Goal: Task Accomplishment & Management: Use online tool/utility

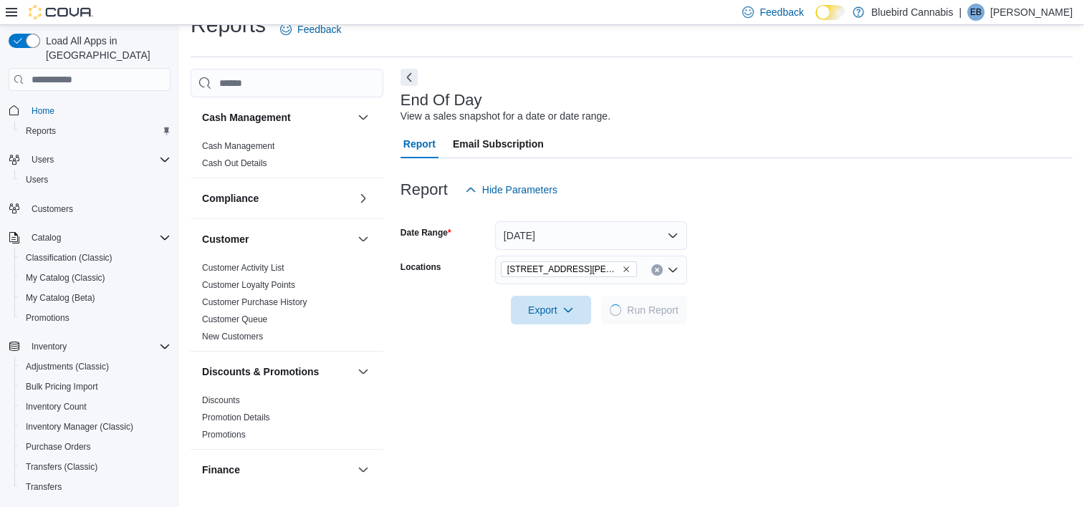
scroll to position [175, 0]
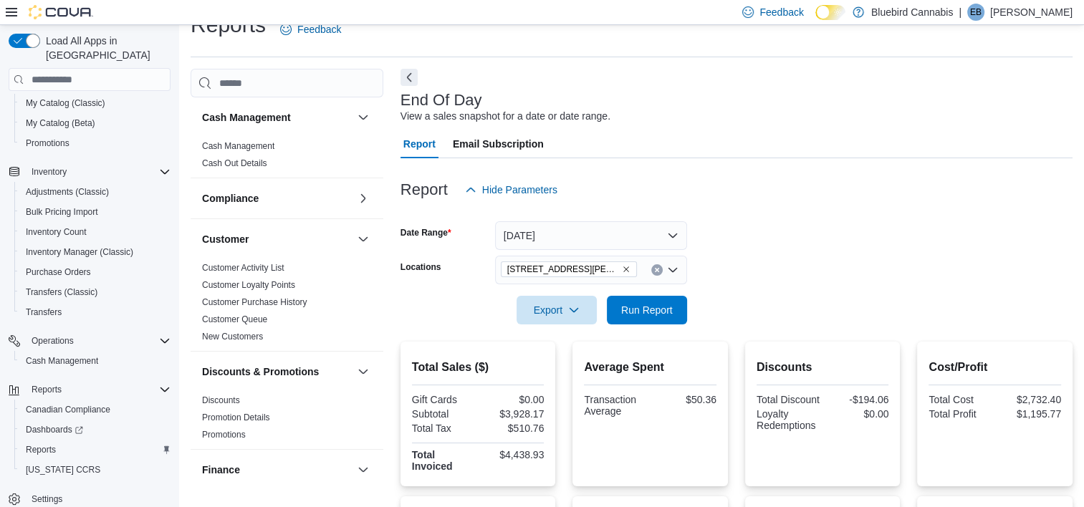
click at [625, 269] on icon "Remove 499 TERRY FOX DR., UNIT 60, Kanata from selection in this group" at bounding box center [626, 269] width 9 height 9
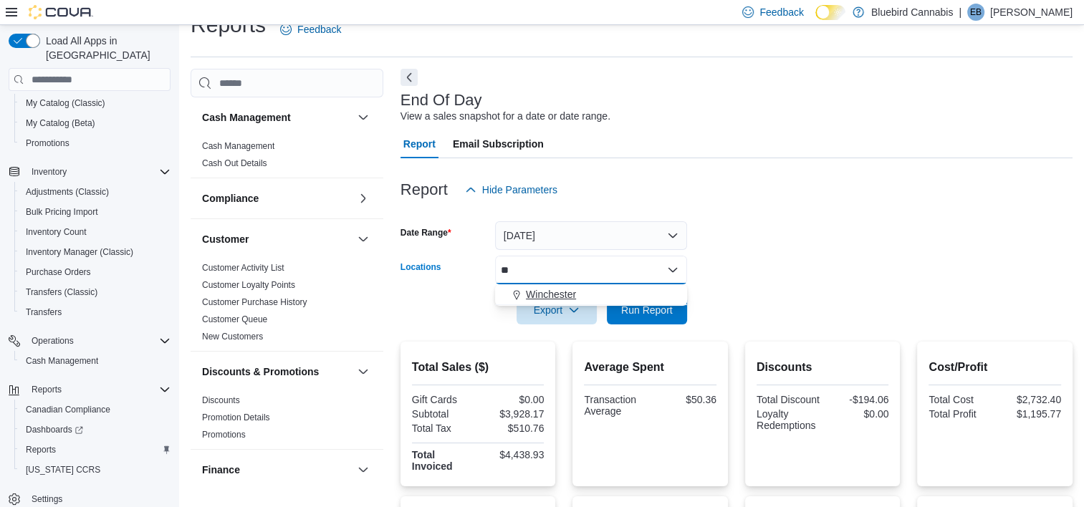
type input "**"
click at [553, 297] on span "Winchester" at bounding box center [551, 294] width 50 height 14
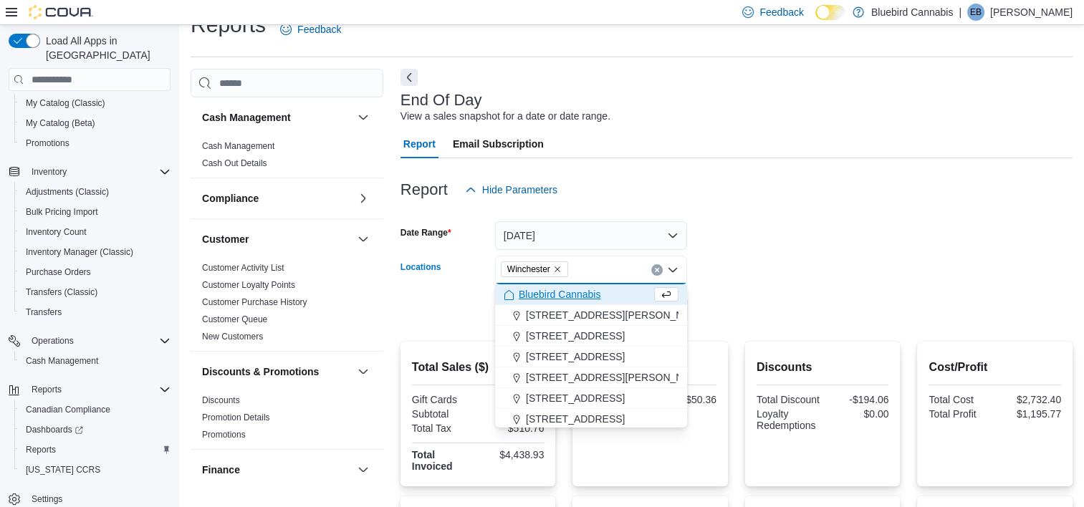
click at [818, 292] on div at bounding box center [736, 289] width 672 height 11
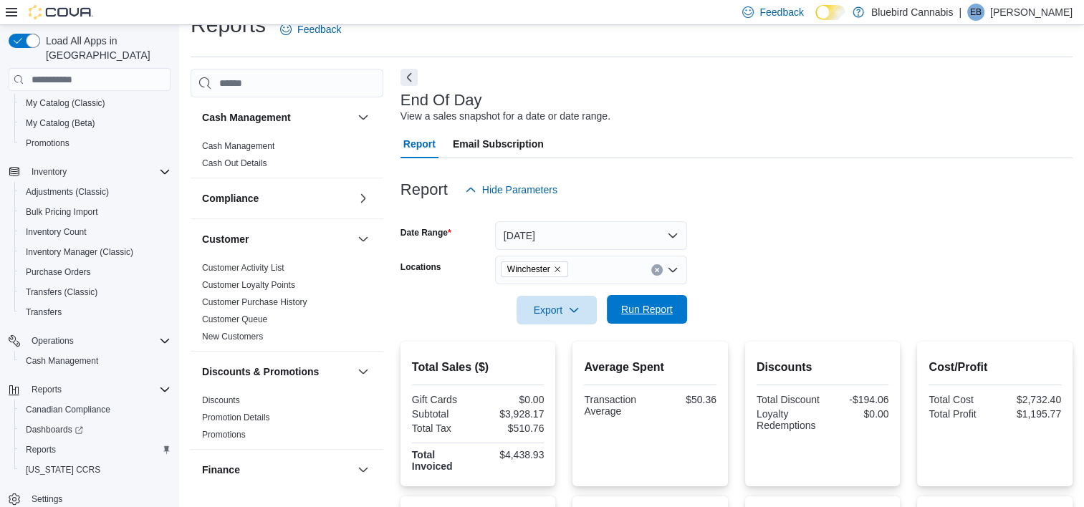
click at [630, 308] on span "Run Report" at bounding box center [647, 309] width 52 height 14
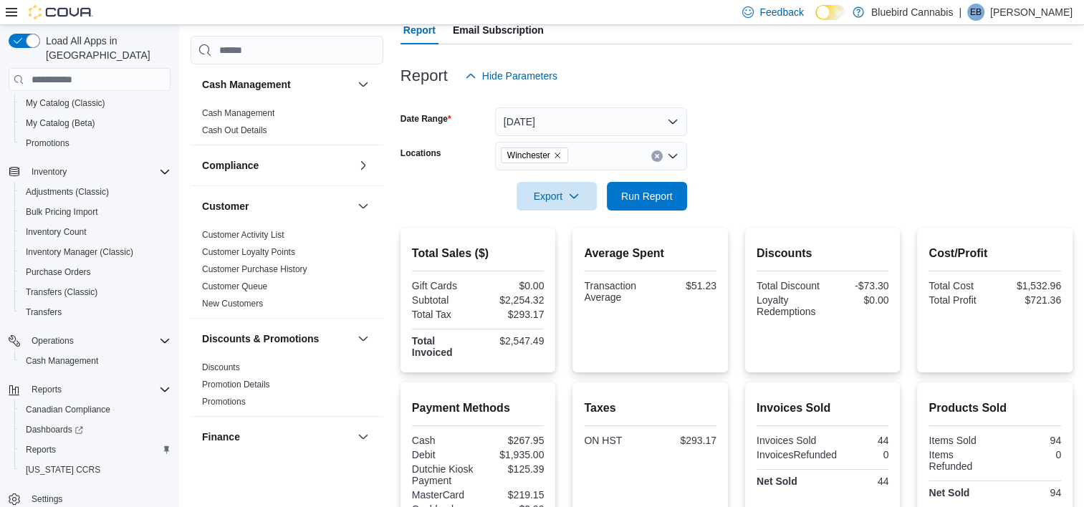
scroll to position [140, 0]
click at [560, 153] on icon "Remove Winchester from selection in this group" at bounding box center [557, 154] width 9 height 9
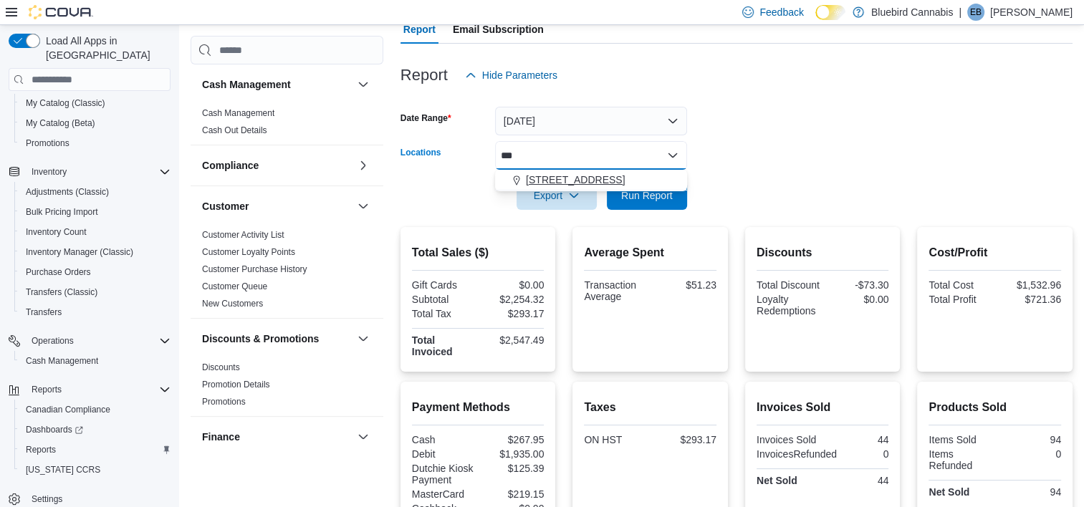
type input "***"
click at [556, 187] on span "[STREET_ADDRESS]" at bounding box center [575, 180] width 99 height 14
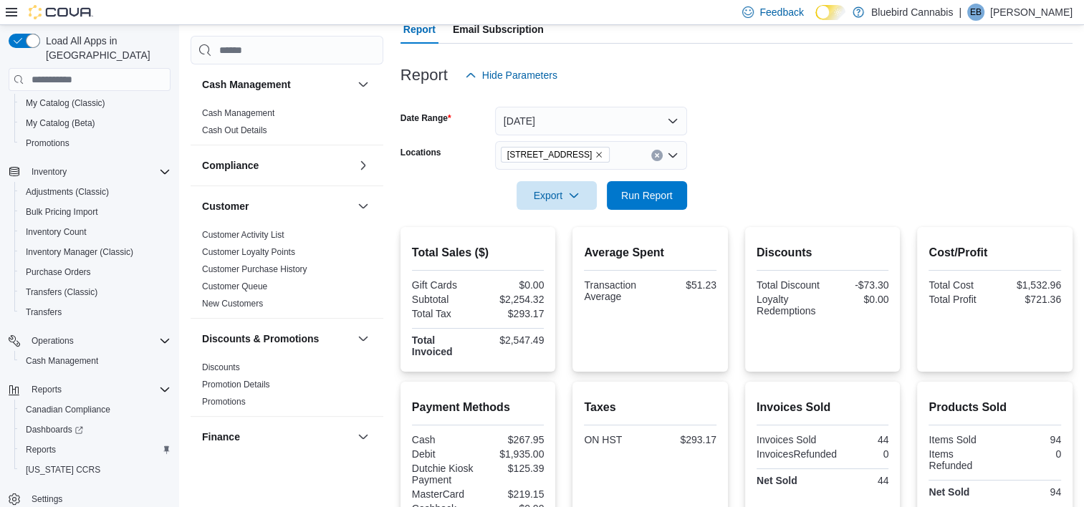
click at [759, 195] on form "Date Range [DATE] Locations [STREET_ADDRESS] Export Run Report" at bounding box center [736, 150] width 672 height 120
click at [662, 195] on span "Run Report" at bounding box center [647, 195] width 52 height 14
click at [603, 153] on icon "Remove 5530 Manotick Main St. from selection in this group" at bounding box center [599, 154] width 9 height 9
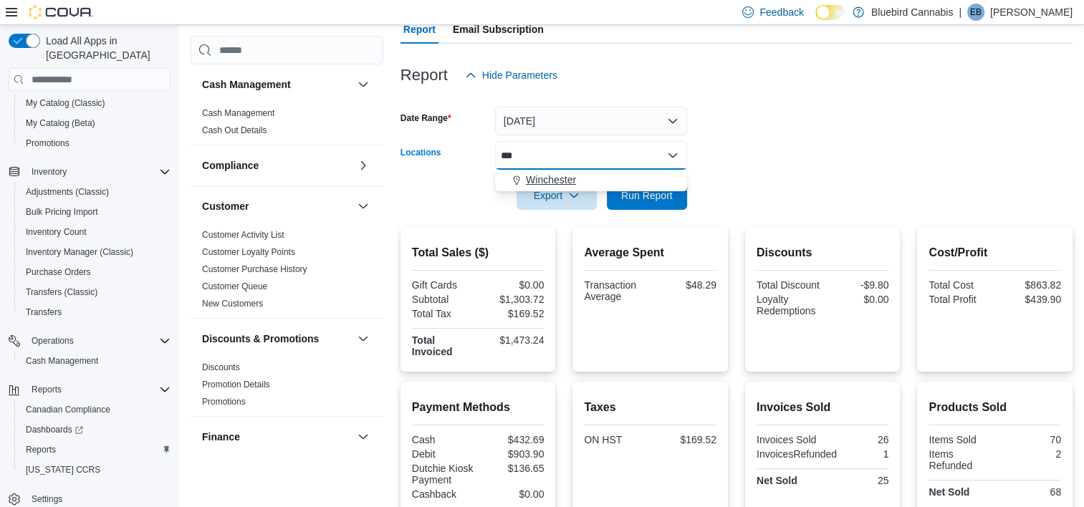
type input "***"
click at [544, 174] on span "Winchester" at bounding box center [551, 180] width 50 height 14
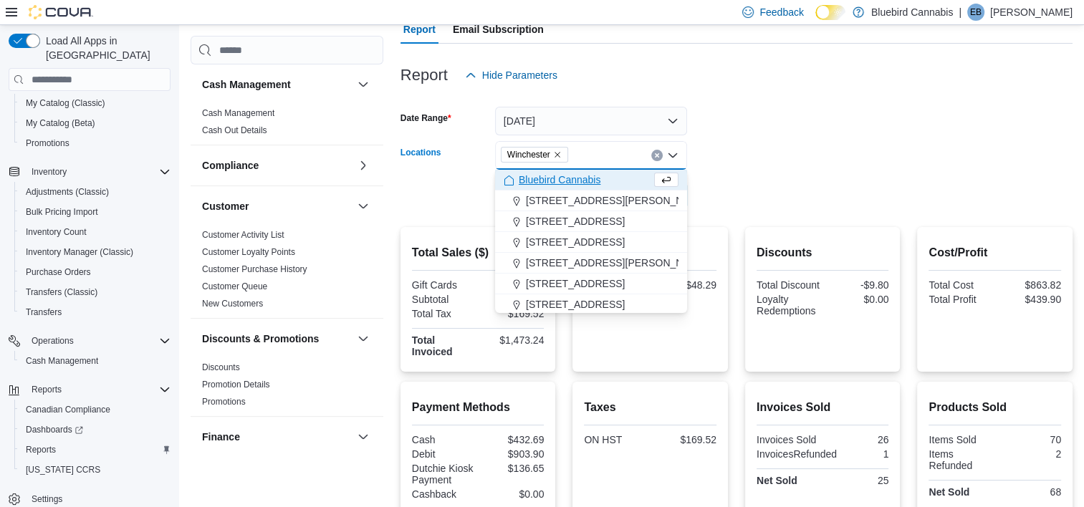
click at [881, 167] on form "Date Range [DATE] Locations [GEOGRAPHIC_DATA] Combo box. Selected. [GEOGRAPHIC_…" at bounding box center [736, 150] width 672 height 120
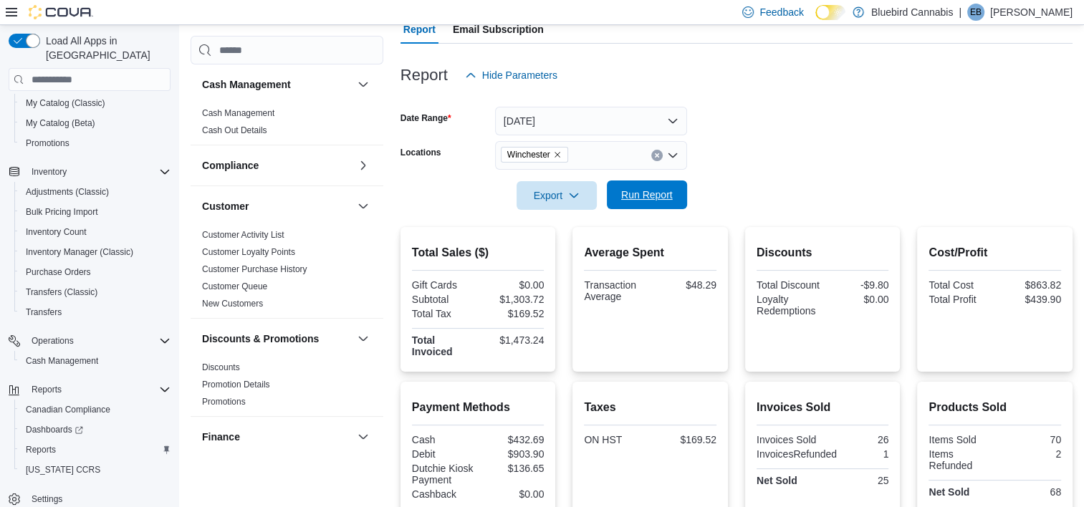
click at [650, 194] on span "Run Report" at bounding box center [647, 195] width 52 height 14
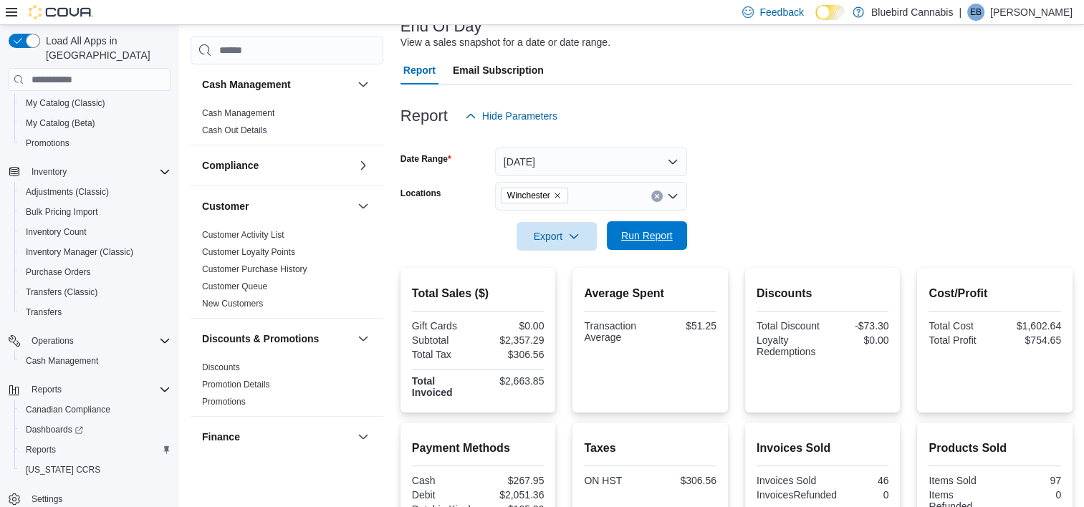
scroll to position [101, 0]
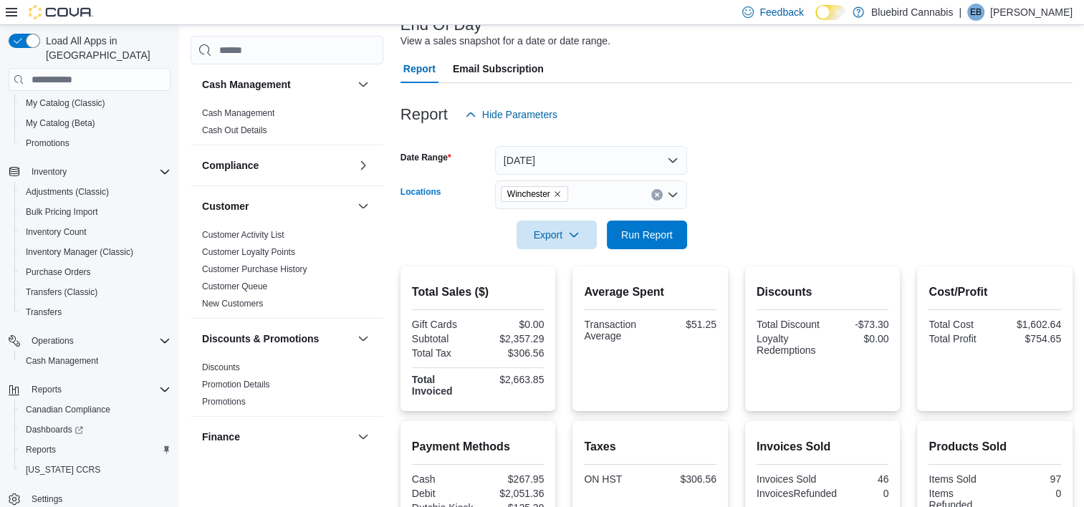
click at [559, 195] on icon "Remove Winchester from selection in this group" at bounding box center [557, 195] width 6 height 6
type input "***"
click at [561, 223] on span "[STREET_ADDRESS]" at bounding box center [575, 219] width 99 height 14
click at [772, 210] on div at bounding box center [736, 214] width 672 height 11
click at [647, 231] on span "Run Report" at bounding box center [647, 234] width 52 height 14
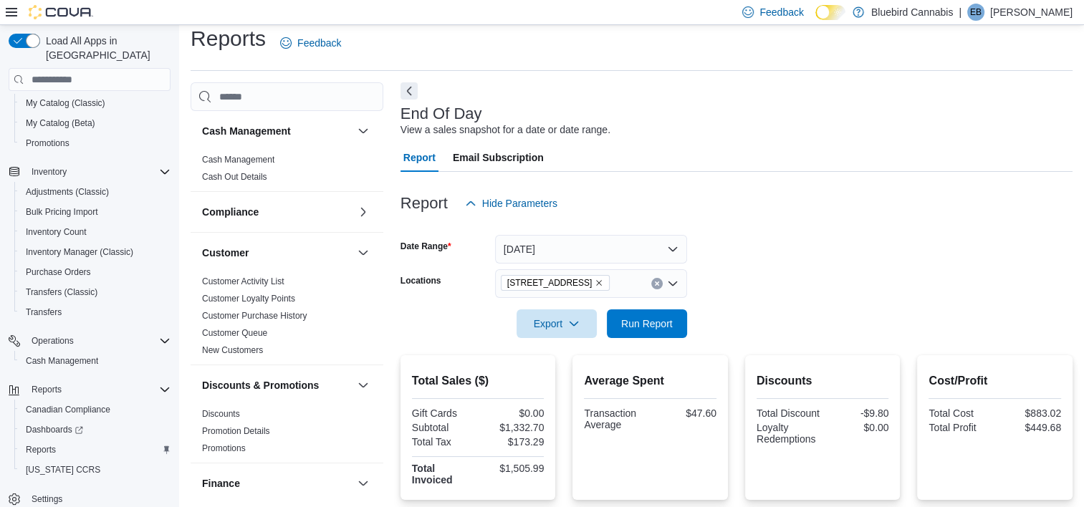
scroll to position [12, 0]
click at [602, 282] on icon "Remove 5530 Manotick Main St. from selection in this group" at bounding box center [600, 284] width 6 height 6
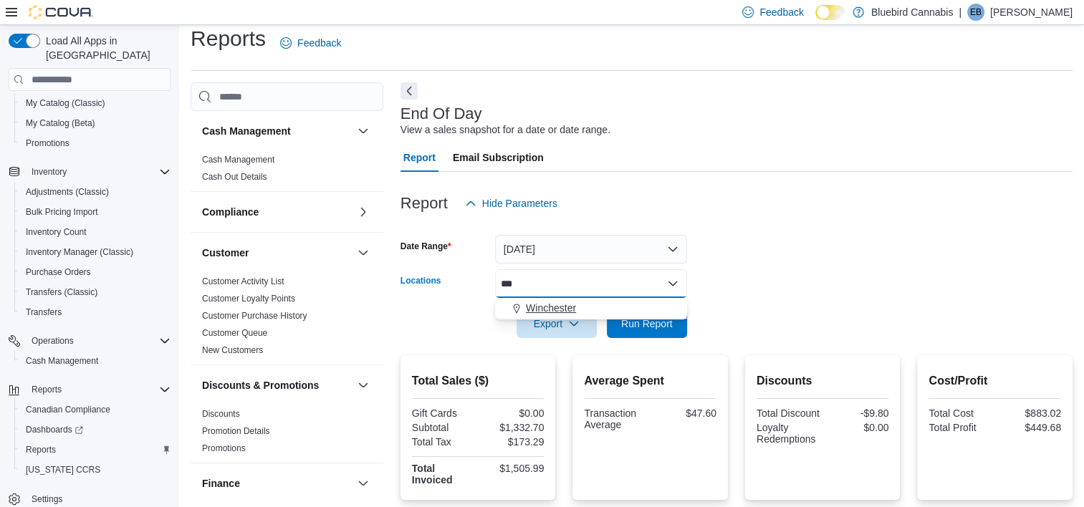
type input "***"
click at [567, 307] on span "Winchester" at bounding box center [551, 308] width 50 height 14
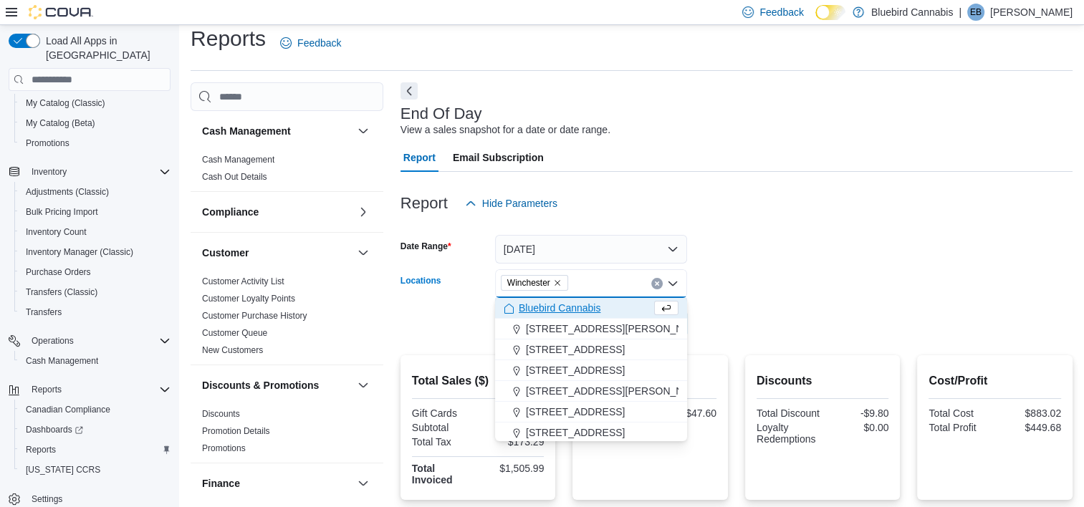
click at [768, 259] on form "Date Range [DATE] Locations [GEOGRAPHIC_DATA] Combo box. Selected. [GEOGRAPHIC_…" at bounding box center [736, 278] width 672 height 120
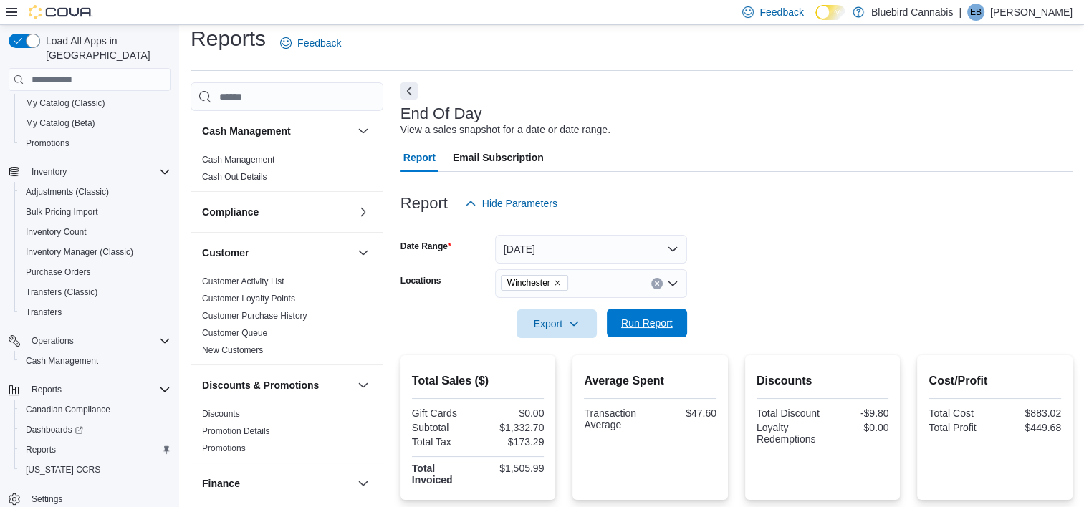
click at [621, 328] on span "Run Report" at bounding box center [647, 323] width 52 height 14
